Goal: Complete application form

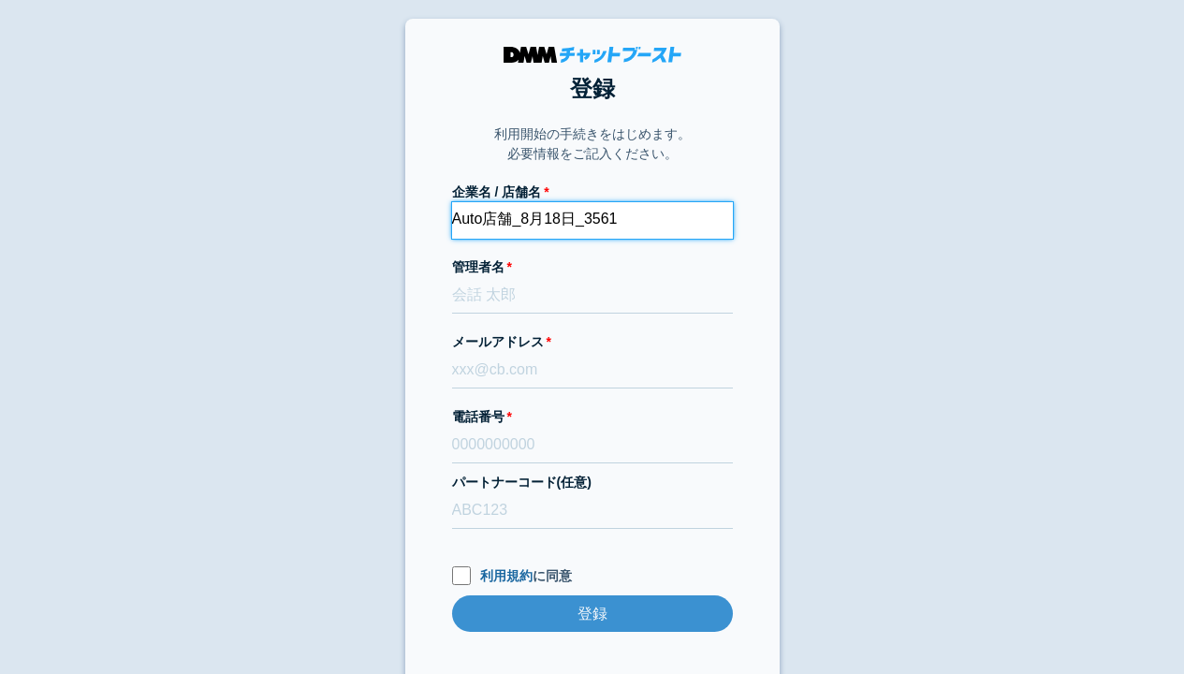
type input "Auto店舗_8月18日_3561"
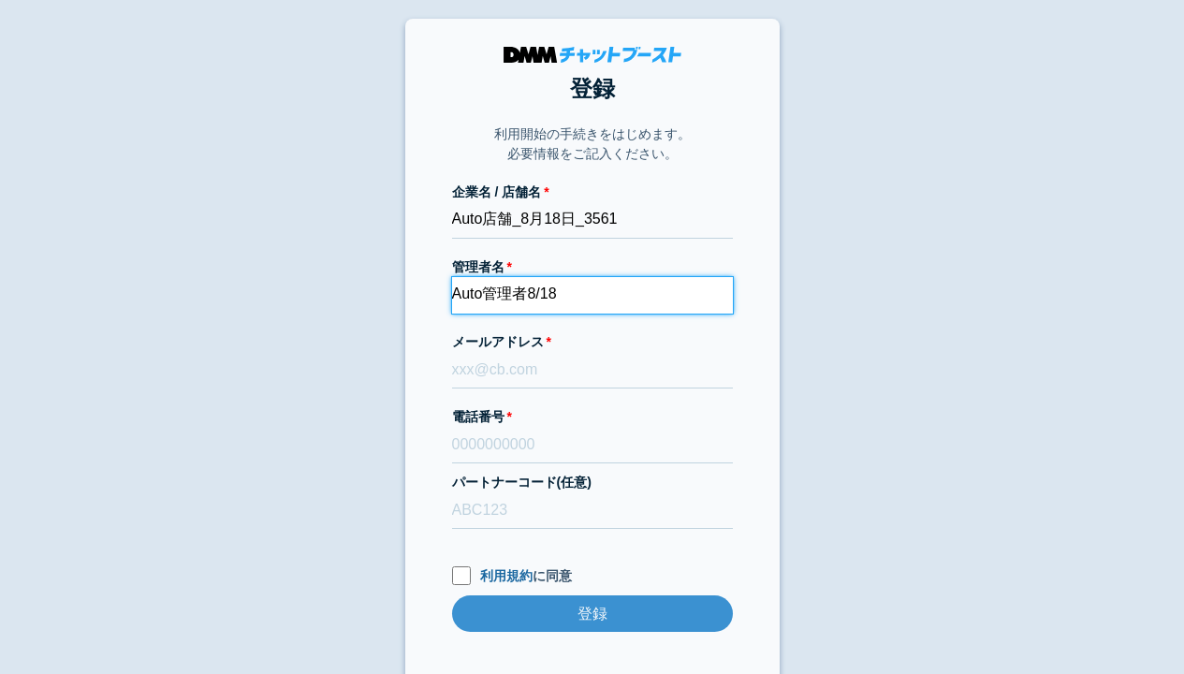
type input "Auto管理者8/18"
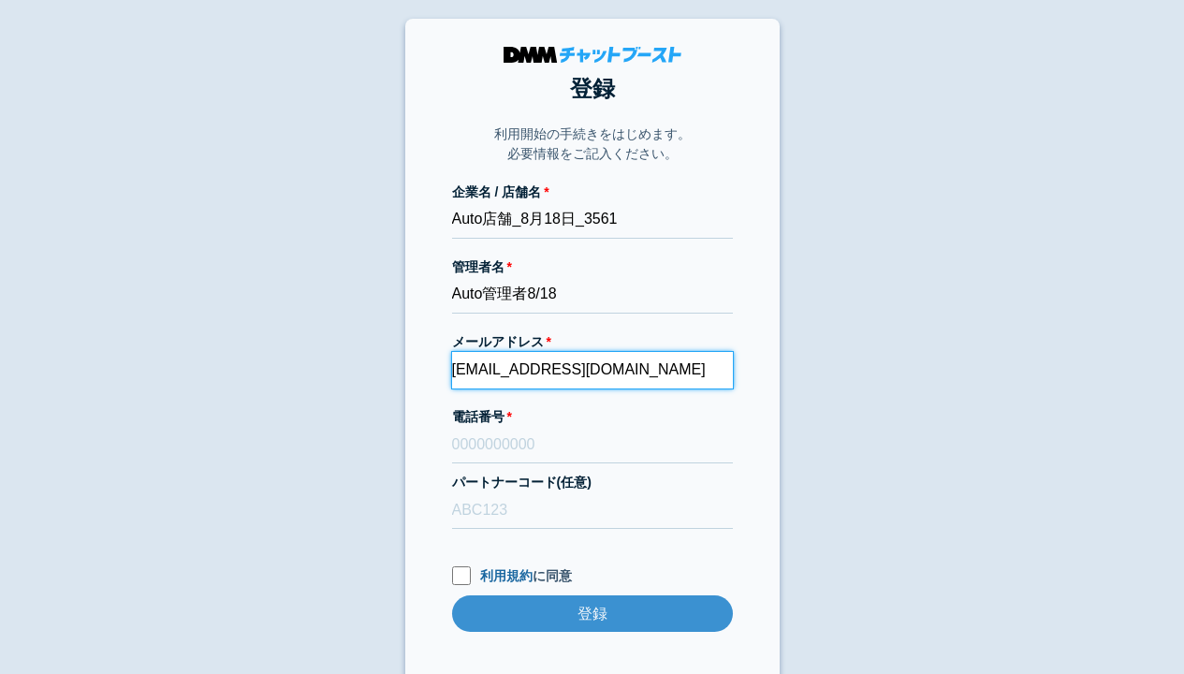
type input "[EMAIL_ADDRESS][DOMAIN_NAME]"
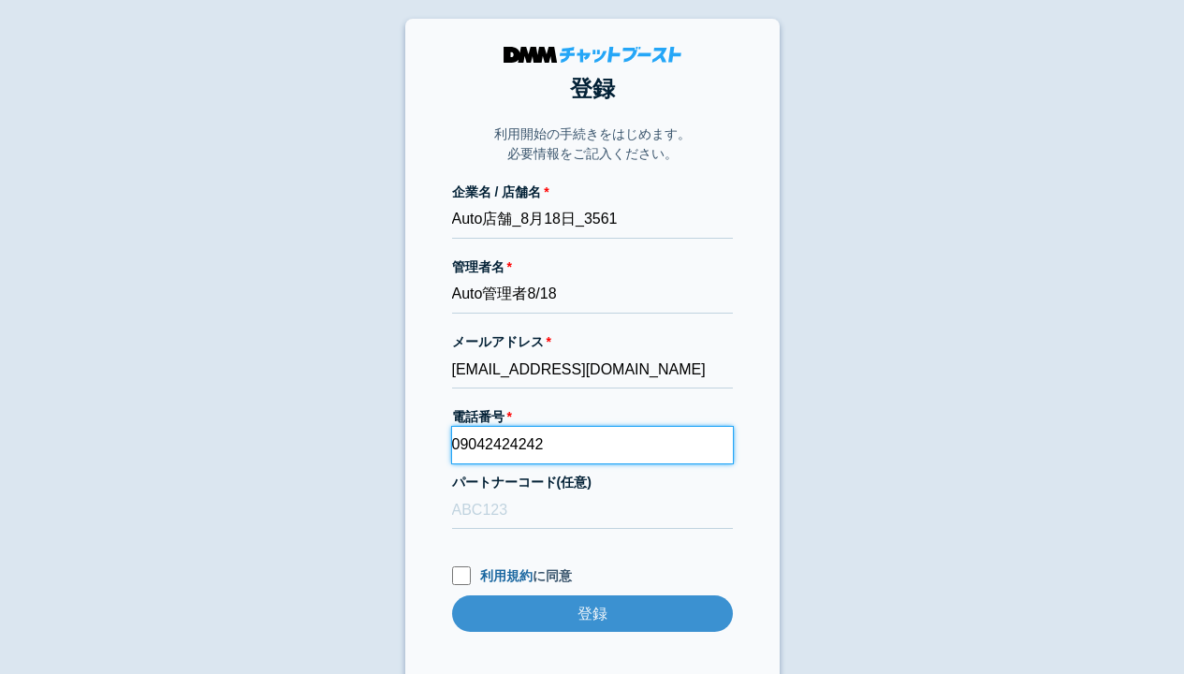
type input "09042424242"
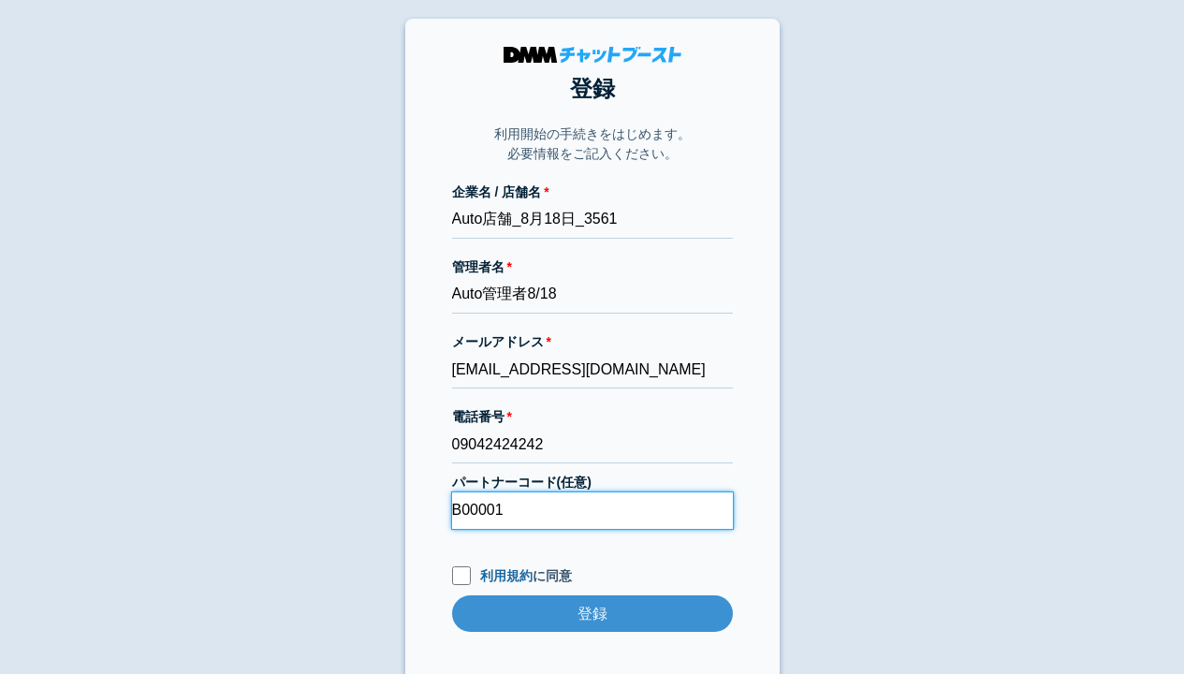
type input "B00001"
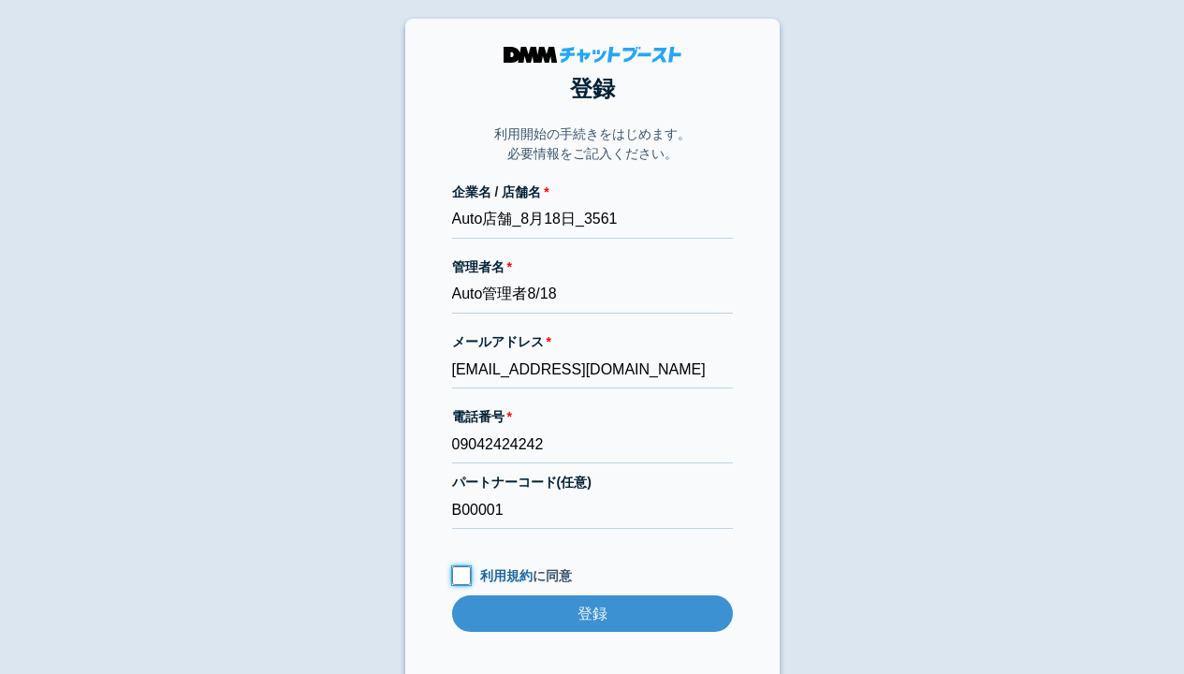
click at [460, 575] on input "利用規約 に同意" at bounding box center [461, 575] width 19 height 19
checkbox input "true"
click at [591, 613] on input "登録" at bounding box center [592, 613] width 281 height 36
